Goal: Find specific page/section: Find specific page/section

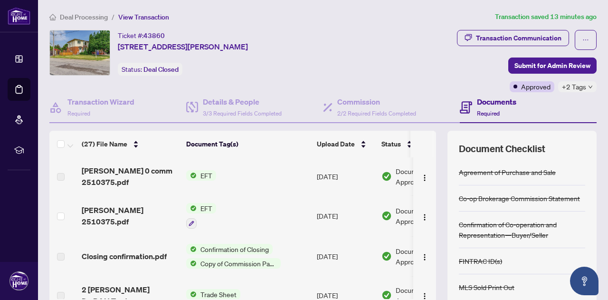
click at [212, 173] on span "EFT" at bounding box center [206, 175] width 19 height 10
drag, startPoint x: 325, startPoint y: 175, endPoint x: 334, endPoint y: 175, distance: 8.6
click at [325, 175] on td "[DATE]" at bounding box center [345, 176] width 65 height 38
click at [399, 179] on span "Document Approved" at bounding box center [424, 176] width 59 height 21
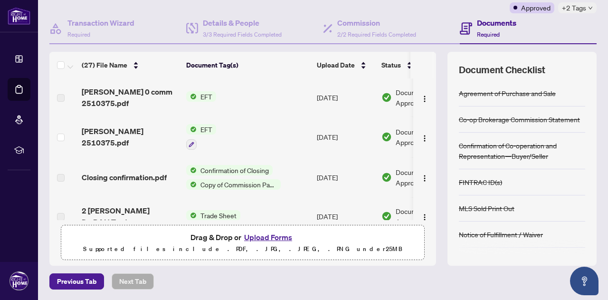
click at [201, 97] on span "EFT" at bounding box center [206, 96] width 19 height 10
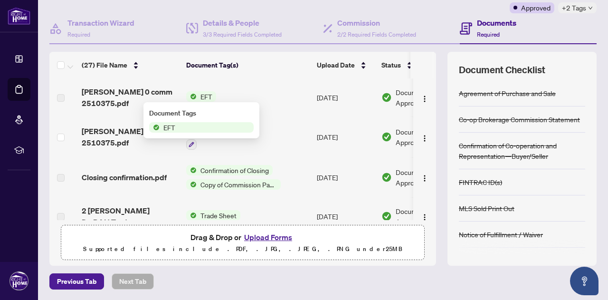
click at [201, 97] on span "EFT" at bounding box center [206, 96] width 19 height 10
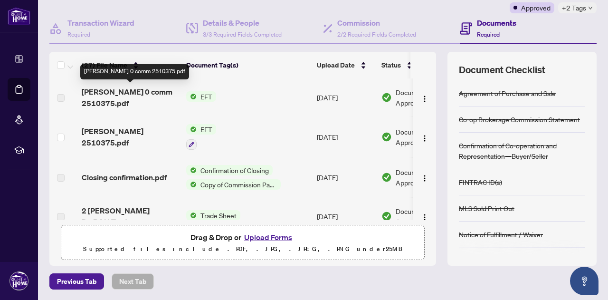
click at [129, 94] on span "[PERSON_NAME] 0 comm 2510375.pdf" at bounding box center [130, 97] width 97 height 23
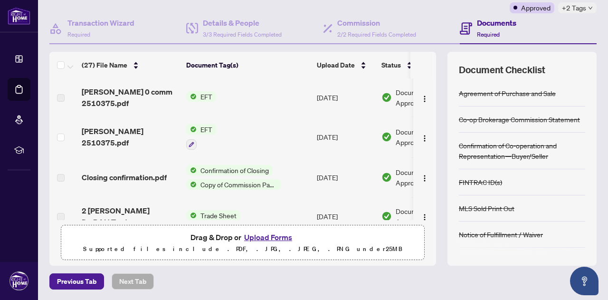
click at [61, 96] on label at bounding box center [61, 98] width 8 height 10
click at [114, 136] on span "[PERSON_NAME] 2510375.pdf" at bounding box center [130, 136] width 97 height 23
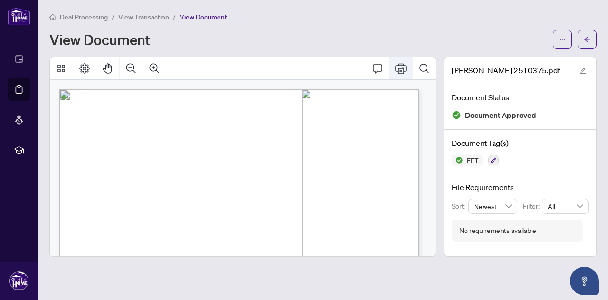
click at [396, 69] on icon "Print" at bounding box center [400, 68] width 11 height 11
click at [401, 66] on icon "Print" at bounding box center [400, 68] width 11 height 11
click at [237, 43] on div "View Document" at bounding box center [298, 39] width 498 height 15
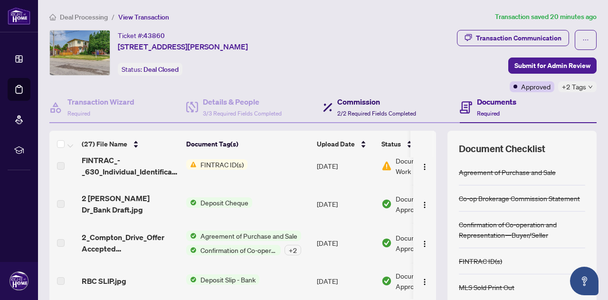
click at [355, 108] on div "Commission 2/2 Required Fields Completed" at bounding box center [376, 107] width 79 height 22
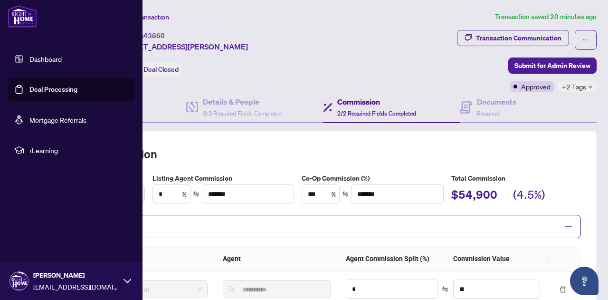
click at [31, 90] on link "Deal Processing" at bounding box center [53, 89] width 48 height 9
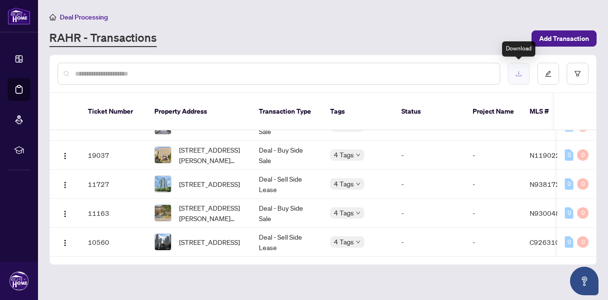
click at [519, 72] on icon "download" at bounding box center [518, 73] width 7 height 7
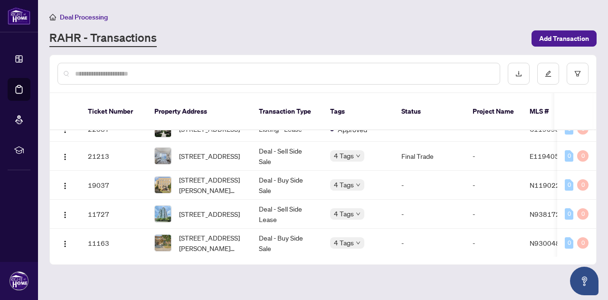
scroll to position [353, 0]
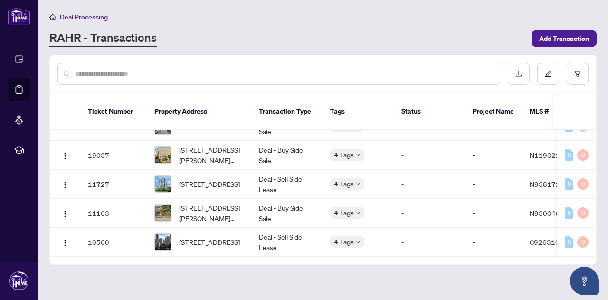
click at [124, 40] on link "RAHR - Transactions" at bounding box center [102, 38] width 107 height 17
click at [88, 17] on span "Deal Processing" at bounding box center [84, 17] width 48 height 9
click at [54, 16] on icon "home" at bounding box center [52, 17] width 7 height 7
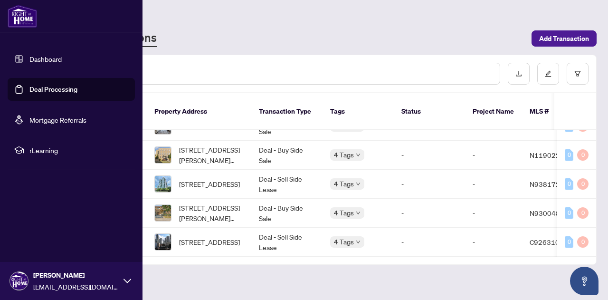
click at [29, 59] on link "Dashboard" at bounding box center [45, 59] width 32 height 9
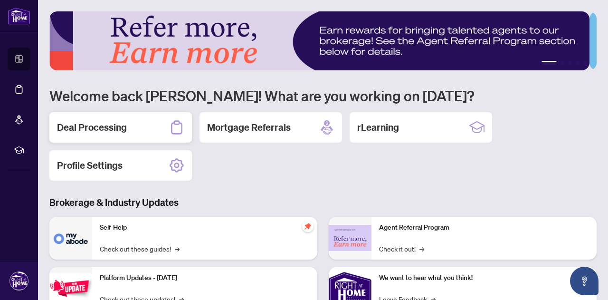
click at [166, 132] on div "Deal Processing" at bounding box center [120, 127] width 142 height 30
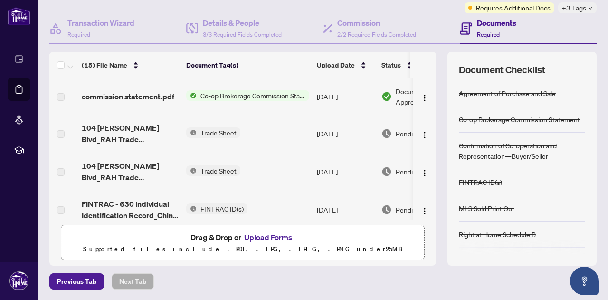
click at [213, 131] on span "Trade Sheet" at bounding box center [219, 132] width 44 height 10
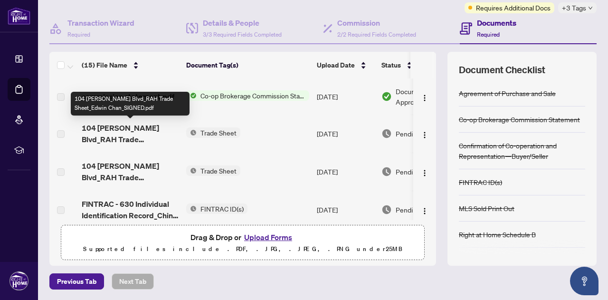
click at [127, 130] on span "104 [PERSON_NAME] Blvd_RAH Trade Sheet_Edwin Chan_SIGNED.pdf" at bounding box center [130, 133] width 97 height 23
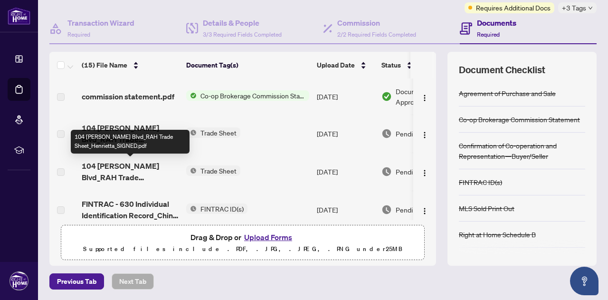
click at [92, 169] on span "104 [PERSON_NAME] Blvd_RAH Trade Sheet_Henrietta_SIGNED.pdf" at bounding box center [130, 171] width 97 height 23
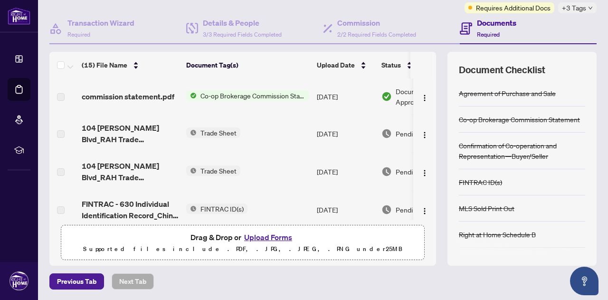
click at [197, 93] on span "Co-op Brokerage Commission Statement" at bounding box center [253, 95] width 113 height 10
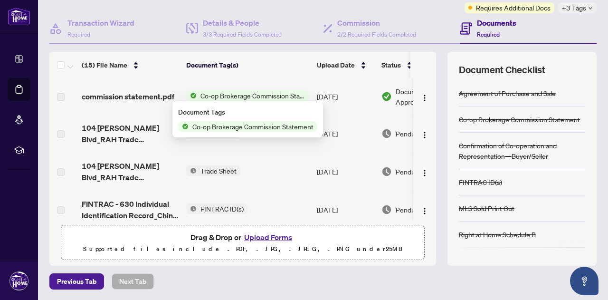
drag, startPoint x: 208, startPoint y: 93, endPoint x: 195, endPoint y: 93, distance: 13.8
click at [208, 93] on span "Co-op Brokerage Commission Statement" at bounding box center [253, 95] width 113 height 10
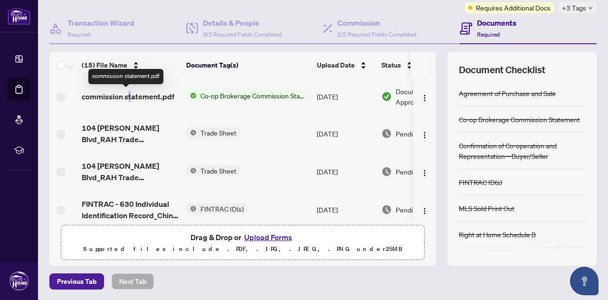
drag, startPoint x: 127, startPoint y: 96, endPoint x: 108, endPoint y: 97, distance: 18.6
click at [126, 95] on span "commission statement.pdf" at bounding box center [128, 96] width 93 height 11
click at [59, 94] on label at bounding box center [61, 97] width 8 height 10
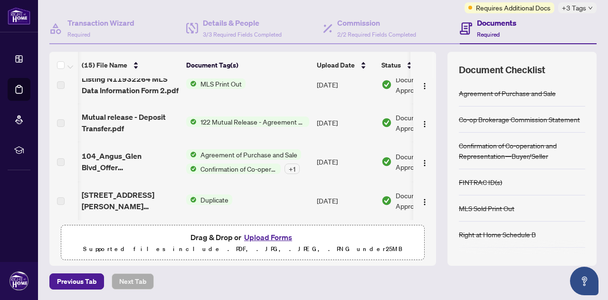
scroll to position [0, 55]
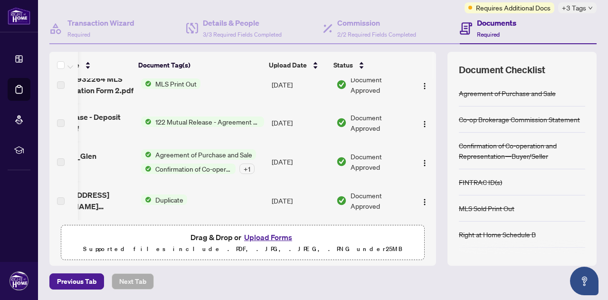
drag, startPoint x: 366, startPoint y: 216, endPoint x: 438, endPoint y: 214, distance: 72.2
click at [438, 214] on div "(15) File Name Document Tag(s) Upload Date Status commission statement.pdf Co-o…" at bounding box center [322, 159] width 547 height 214
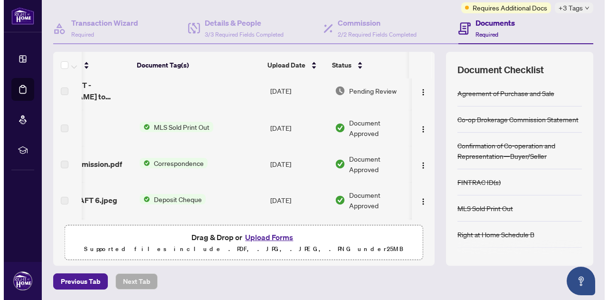
scroll to position [107, 55]
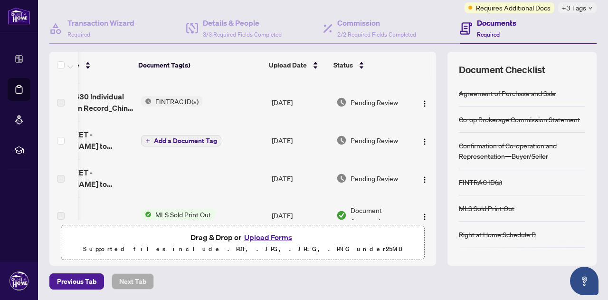
click at [338, 125] on td "Pending Review" at bounding box center [372, 140] width 81 height 38
